Goal: Information Seeking & Learning: Learn about a topic

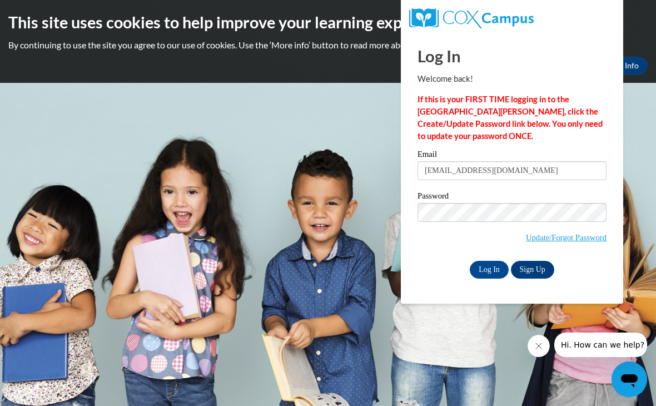
type input "mahoganys001@gmail.com"
click at [489, 269] on input "Log In" at bounding box center [489, 270] width 39 height 18
click at [487, 267] on input "Log In" at bounding box center [489, 270] width 39 height 18
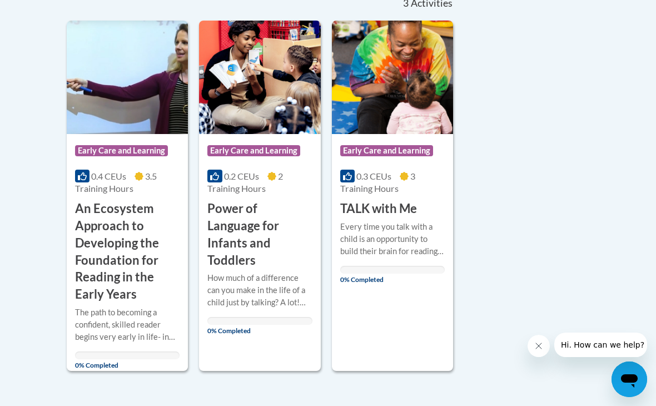
scroll to position [267, 0]
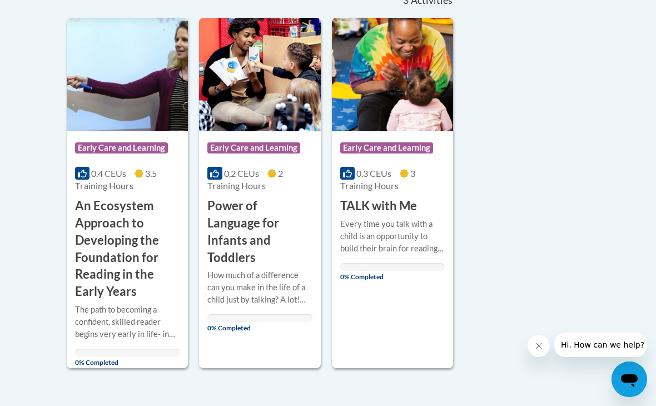
click at [287, 215] on h3 "Power of Language for Infants and Toddlers" at bounding box center [259, 231] width 105 height 68
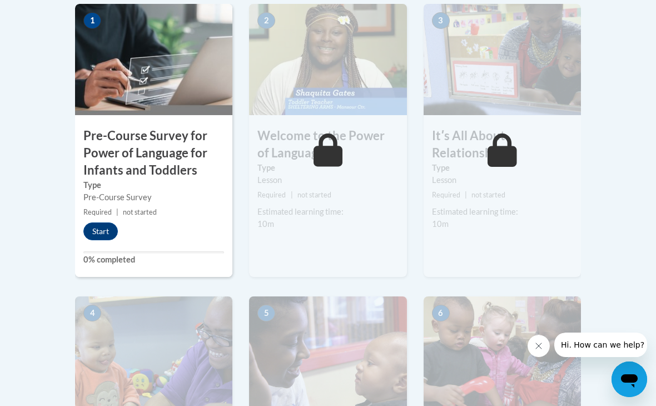
scroll to position [395, 0]
click at [95, 230] on button "Start" at bounding box center [100, 232] width 34 height 18
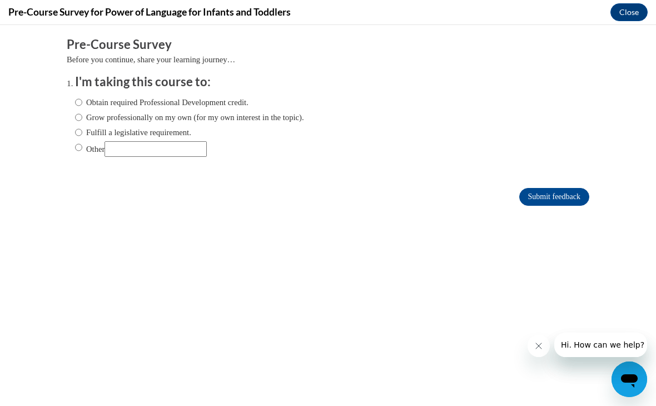
scroll to position [0, 0]
click at [75, 116] on input "Grow professionally on my own (for my own interest in the topic)." at bounding box center [78, 117] width 7 height 12
radio input "true"
click at [575, 191] on input "Submit feedback" at bounding box center [554, 197] width 70 height 18
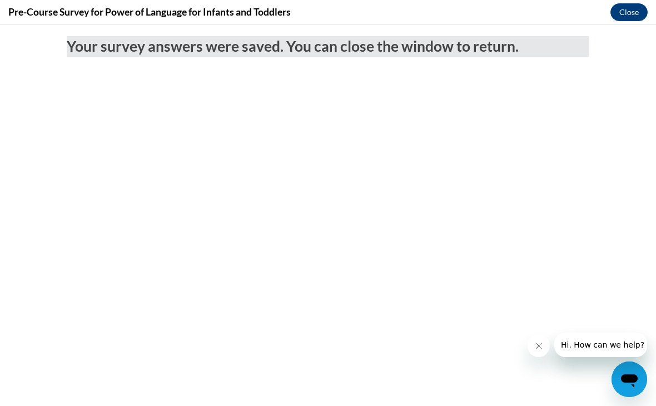
scroll to position [0, 0]
click at [640, 12] on button "Close" at bounding box center [628, 12] width 37 height 18
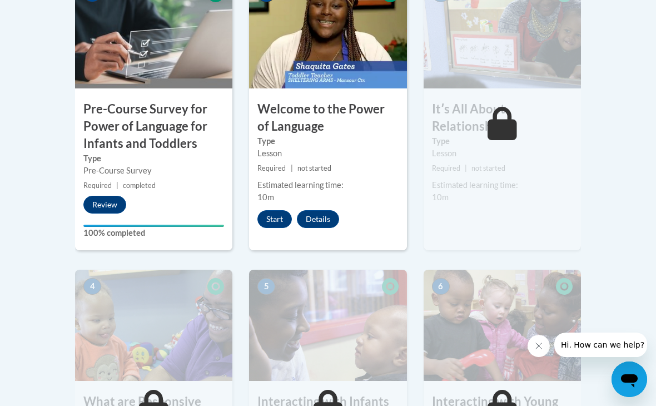
scroll to position [415, 0]
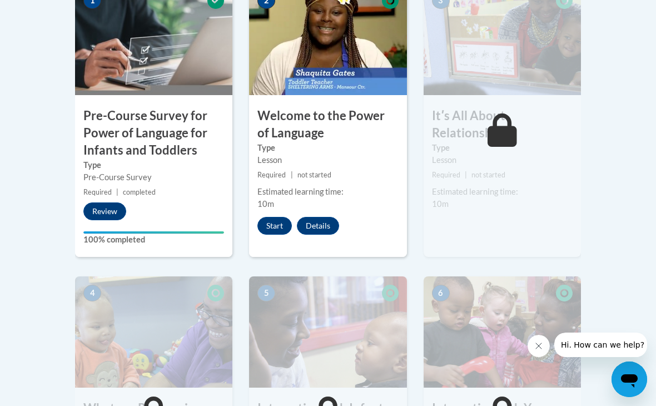
click at [280, 227] on button "Start" at bounding box center [274, 226] width 34 height 18
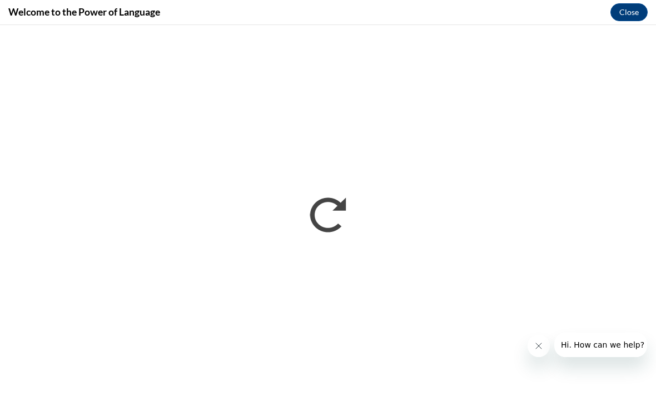
scroll to position [46, 0]
click at [538, 344] on icon "Close message from company" at bounding box center [538, 345] width 9 height 9
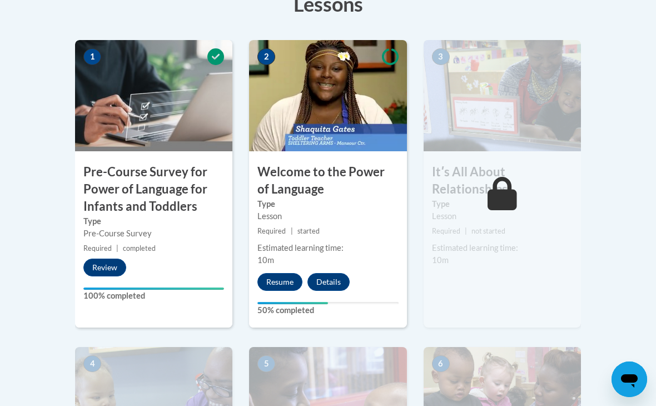
scroll to position [361, 0]
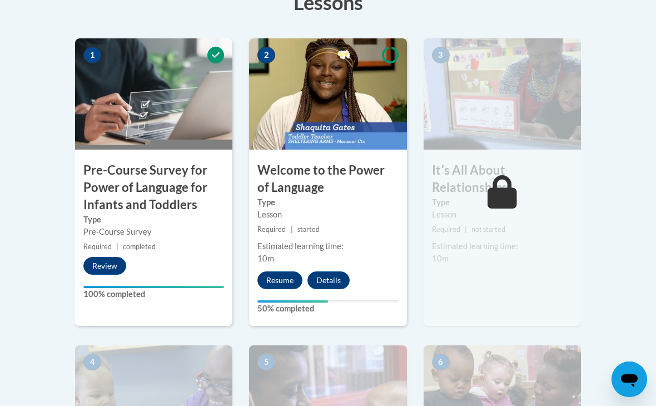
click at [284, 279] on button "Resume" at bounding box center [279, 280] width 45 height 18
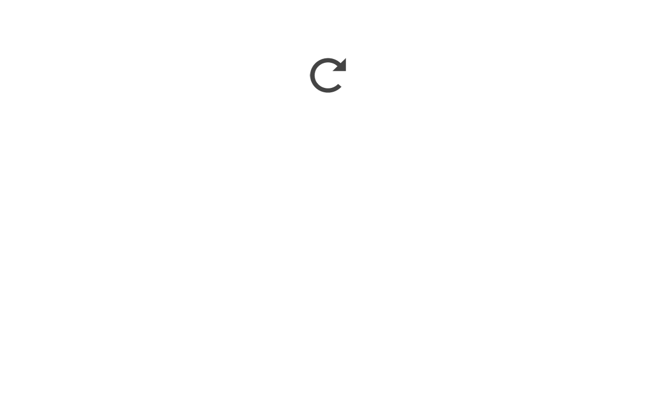
scroll to position [537, 0]
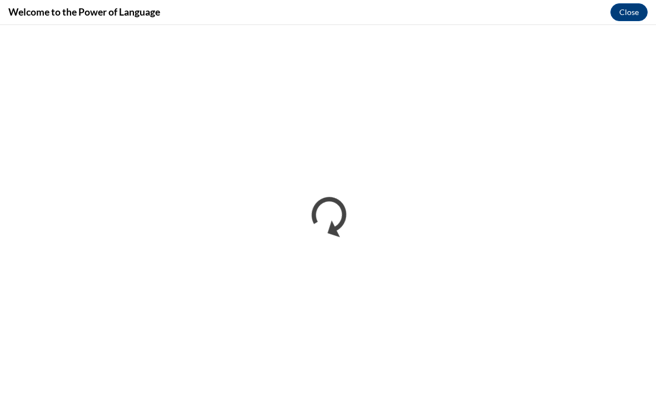
click at [634, 15] on button "Close" at bounding box center [628, 12] width 37 height 18
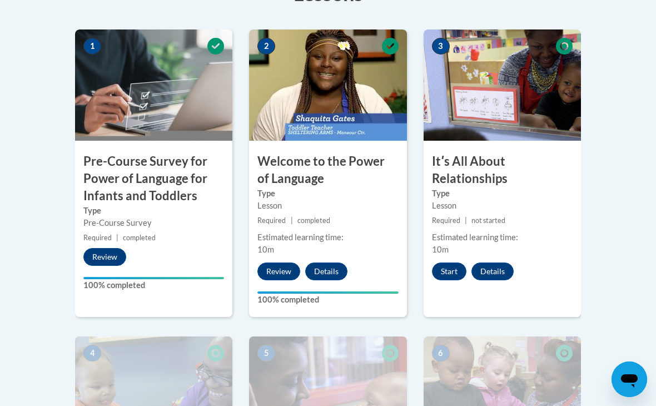
scroll to position [368, 0]
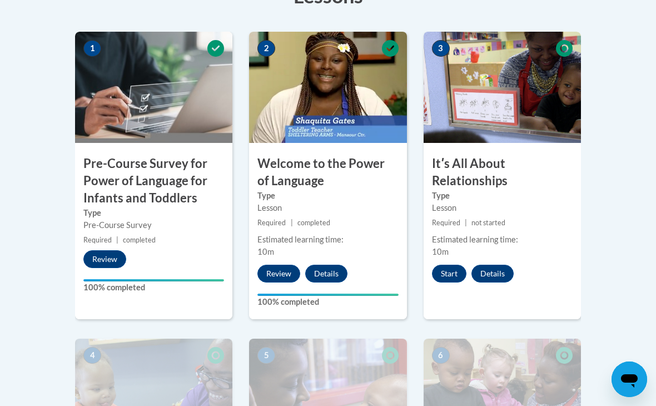
click at [450, 274] on button "Start" at bounding box center [449, 274] width 34 height 18
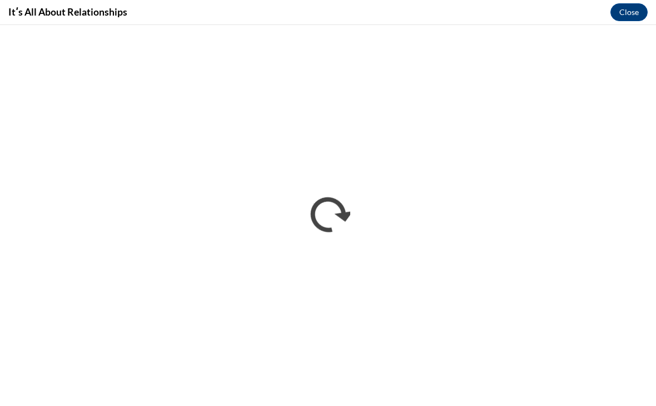
scroll to position [0, 0]
click at [625, 12] on button "Close" at bounding box center [628, 12] width 37 height 18
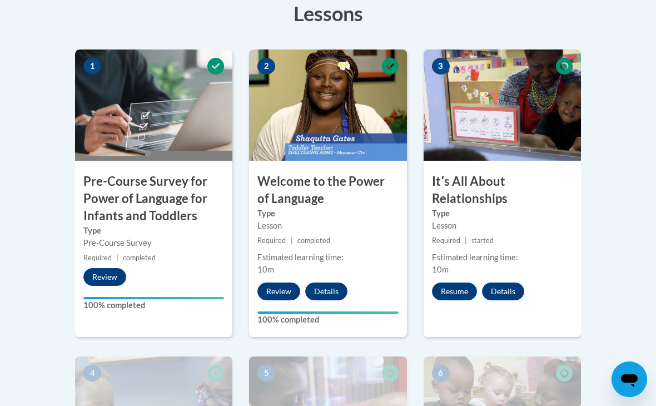
scroll to position [353, 0]
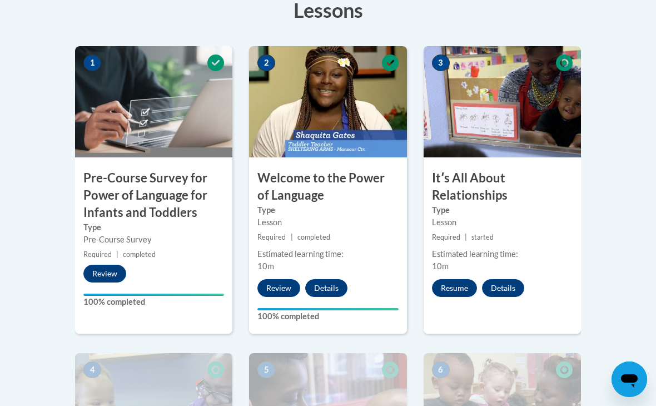
click at [459, 286] on button "Resume" at bounding box center [454, 288] width 45 height 18
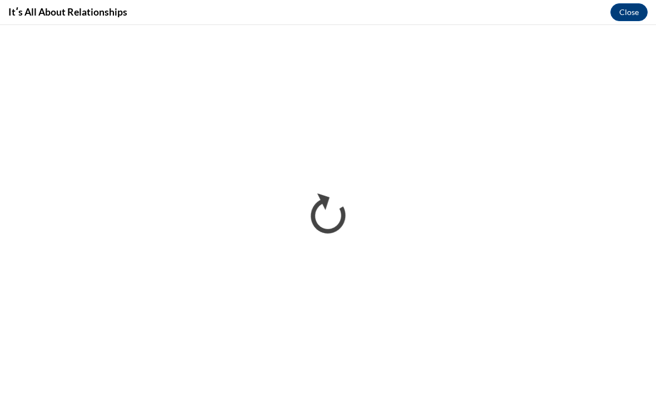
scroll to position [1018, 0]
